Goal: Find specific page/section: Find specific page/section

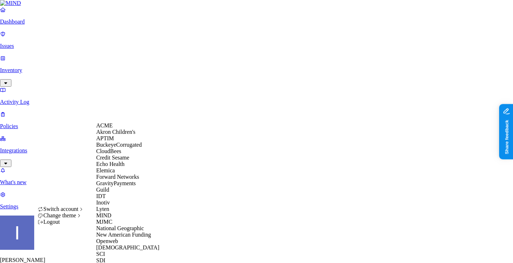
scroll to position [183, 0]
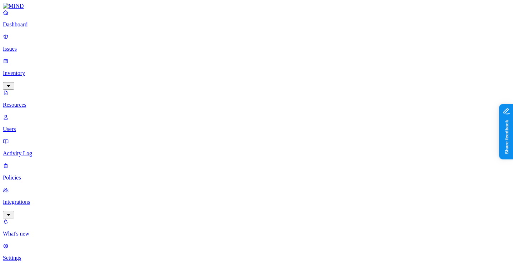
click at [55, 102] on p "Resources" at bounding box center [256, 105] width 507 height 6
